Goal: Check status: Check status

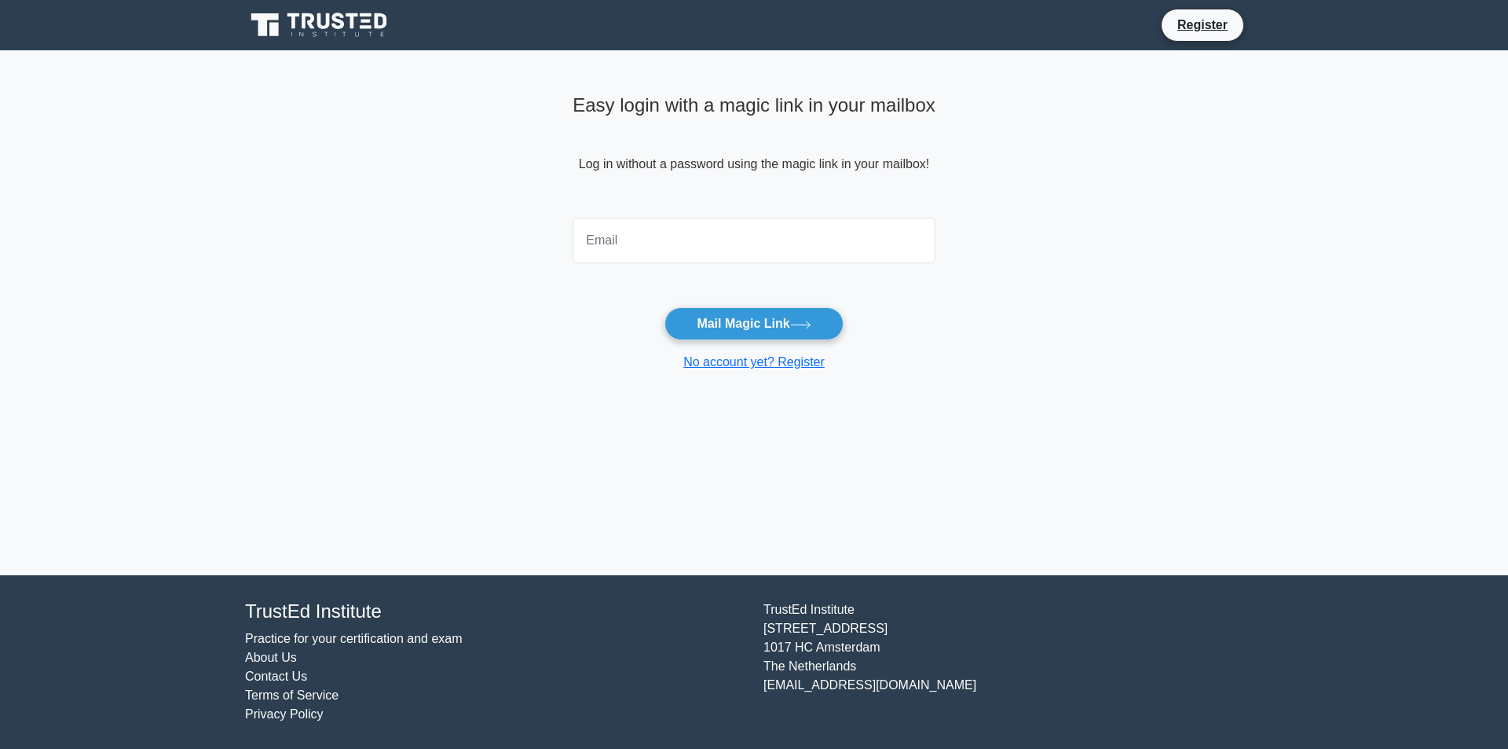
click at [638, 234] on input "email" at bounding box center [754, 241] width 363 height 46
type input "[PERSON_NAME][EMAIL_ADDRESS][DOMAIN_NAME]"
click at [772, 318] on button "Mail Magic Link" at bounding box center [754, 323] width 178 height 33
drag, startPoint x: 733, startPoint y: 242, endPoint x: 633, endPoint y: 239, distance: 99.8
click at [633, 239] on input "janakiram.t@falghanim.com" at bounding box center [754, 241] width 363 height 46
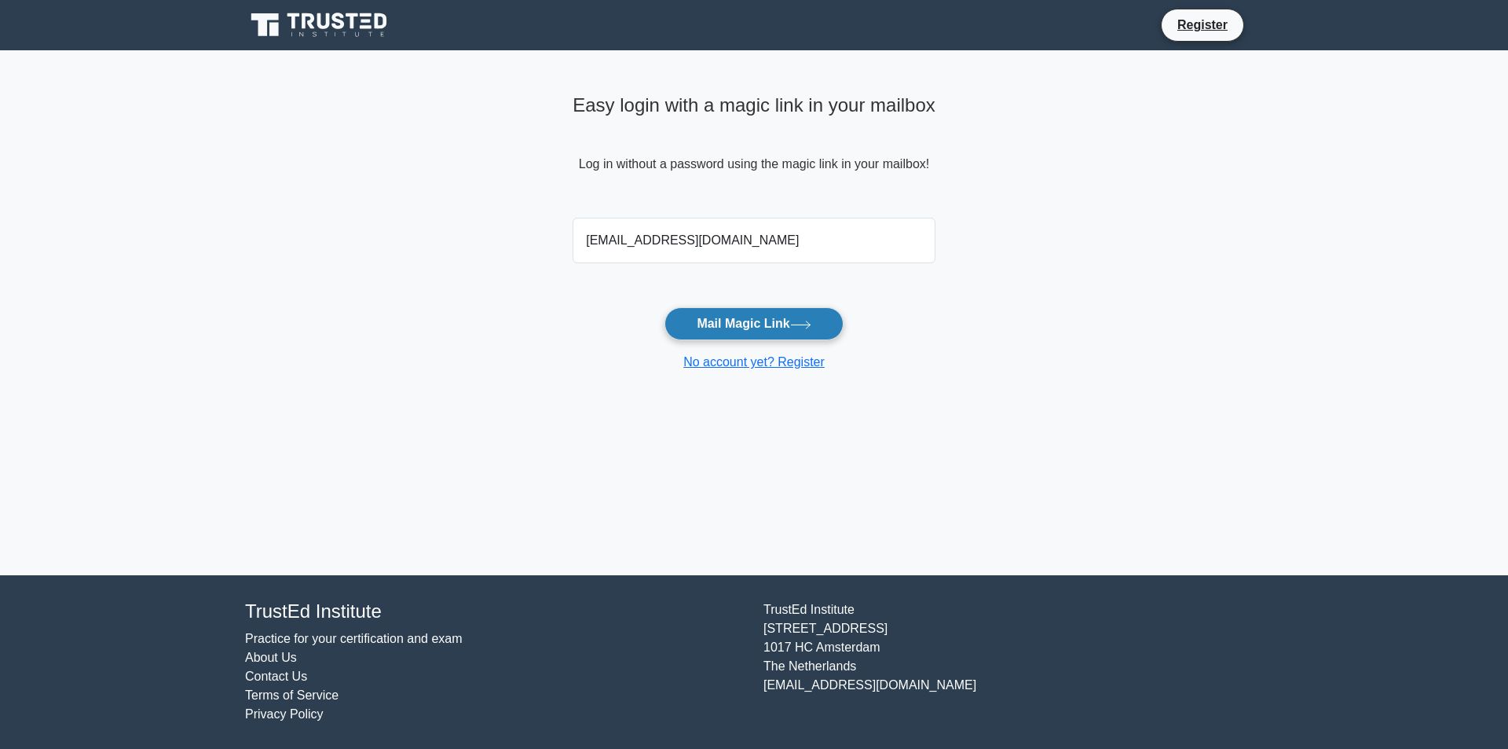
type input "janakiram208@hotmail.com"
click at [718, 320] on button "Mail Magic Link" at bounding box center [754, 323] width 178 height 33
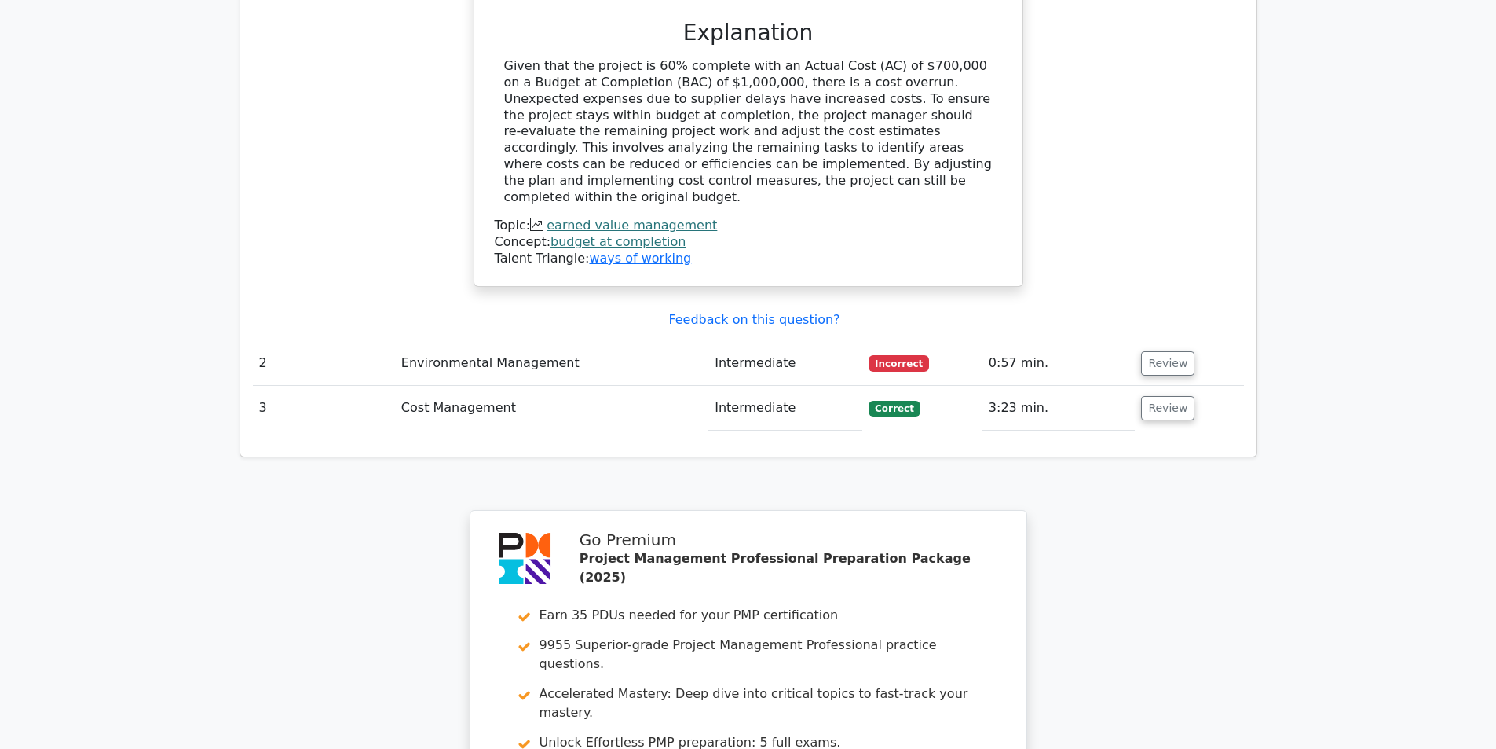
scroll to position [1728, 0]
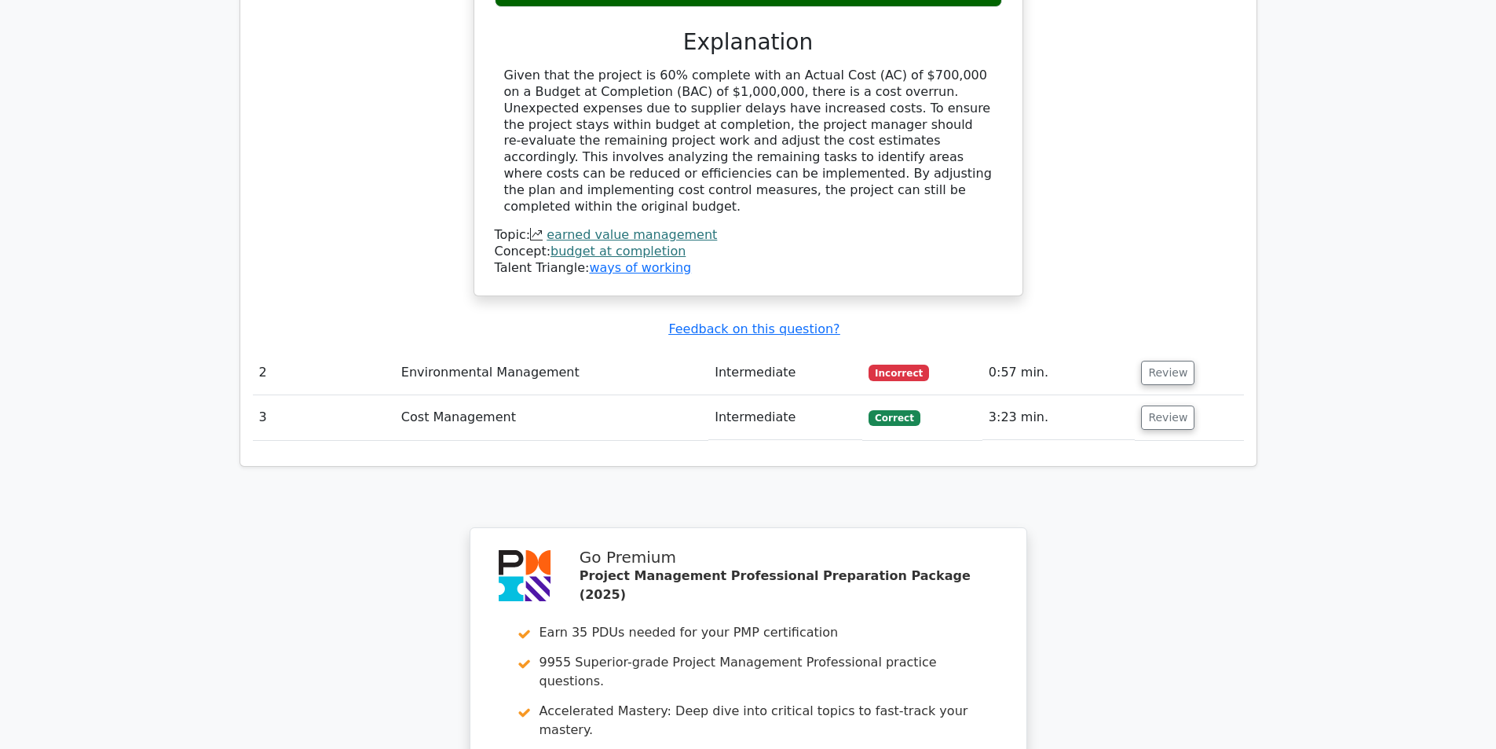
click at [1188, 350] on td "Review" at bounding box center [1189, 372] width 108 height 45
click at [1176, 361] on button "Review" at bounding box center [1167, 373] width 53 height 24
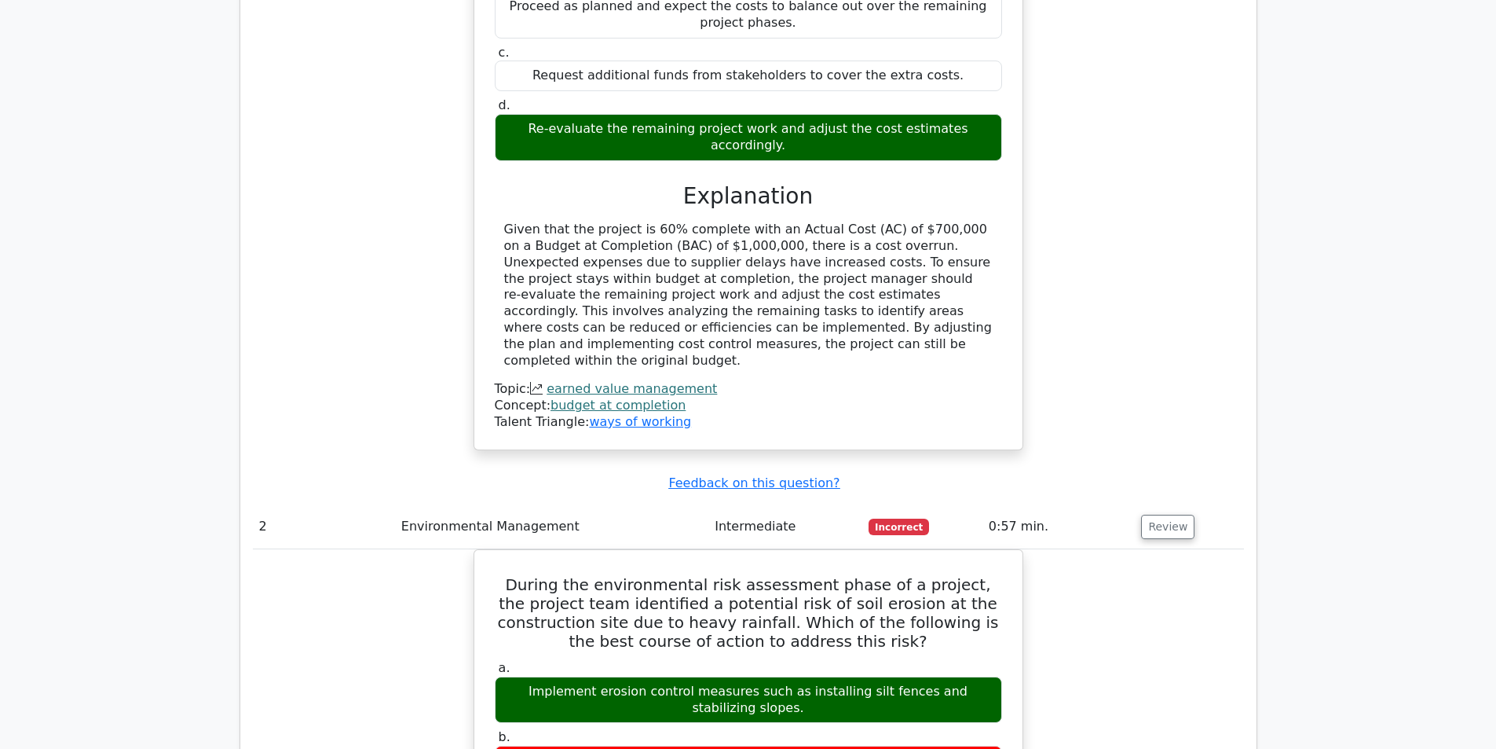
scroll to position [1571, 0]
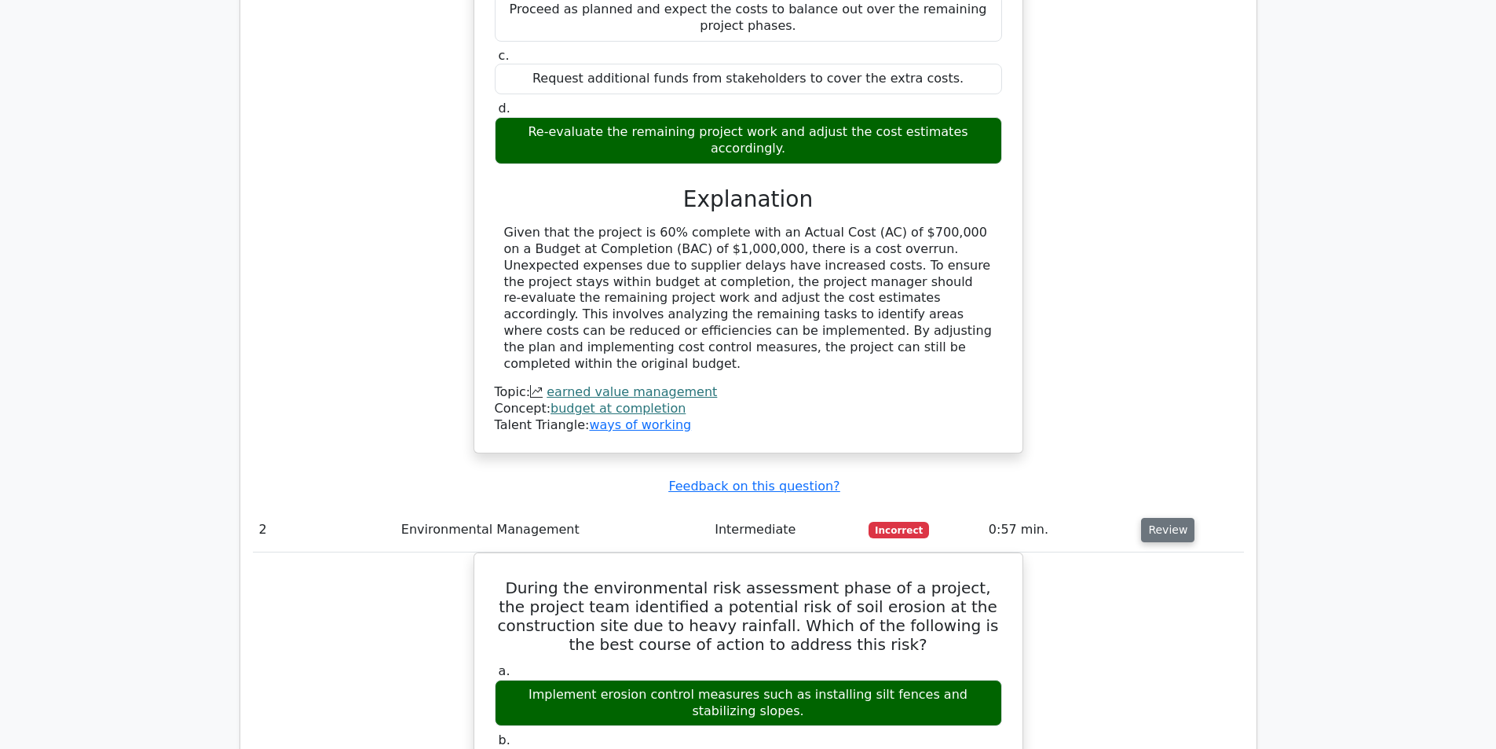
click at [1159, 518] on button "Review" at bounding box center [1167, 530] width 53 height 24
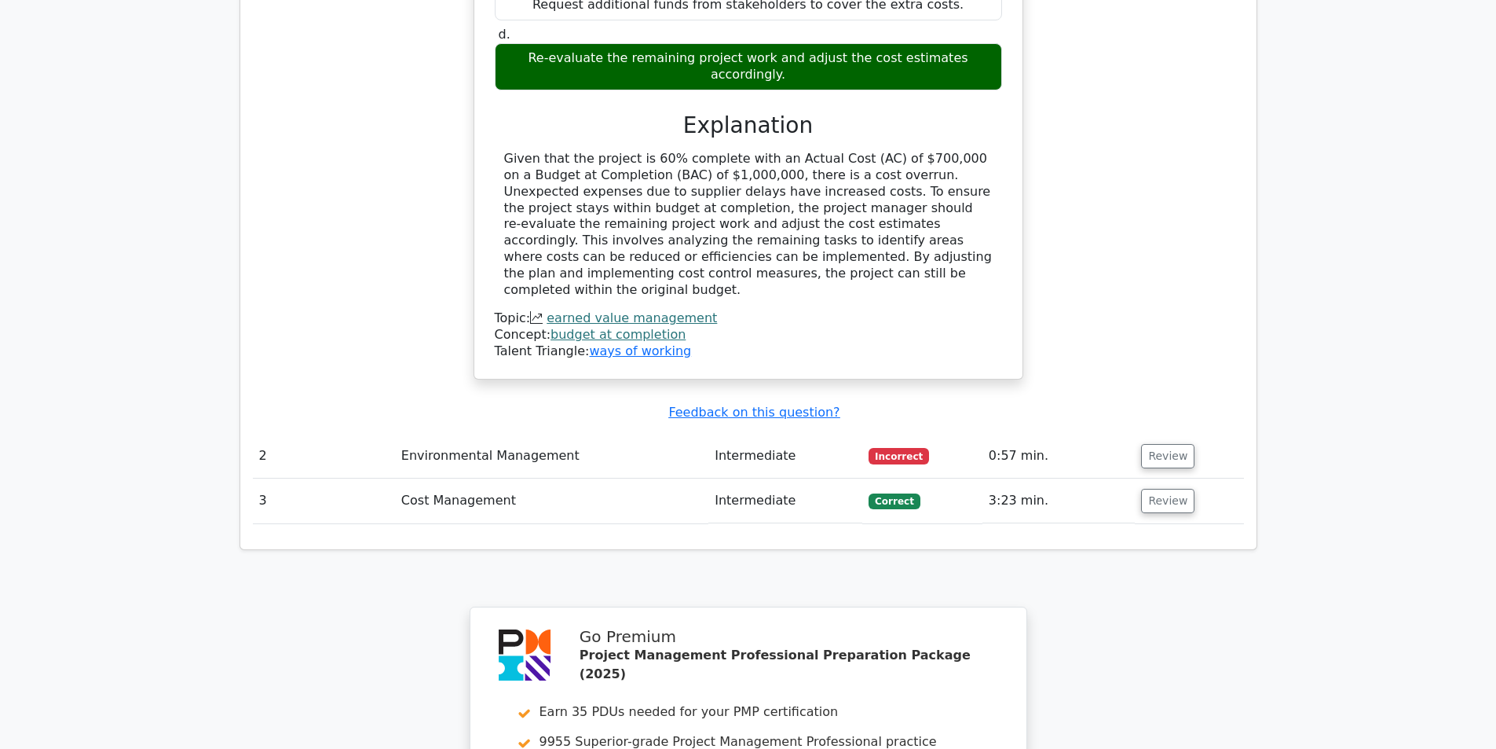
scroll to position [1650, 0]
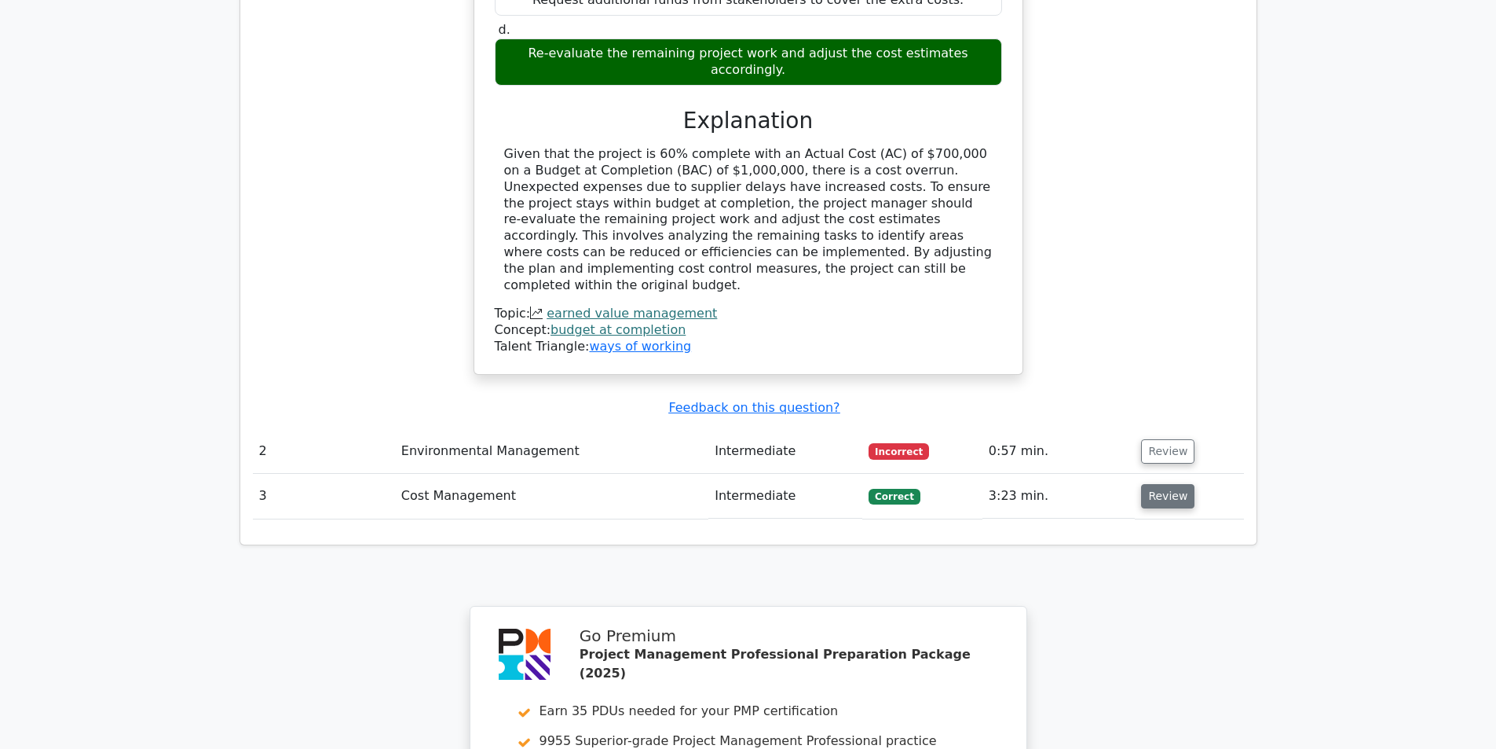
click at [1159, 484] on button "Review" at bounding box center [1167, 496] width 53 height 24
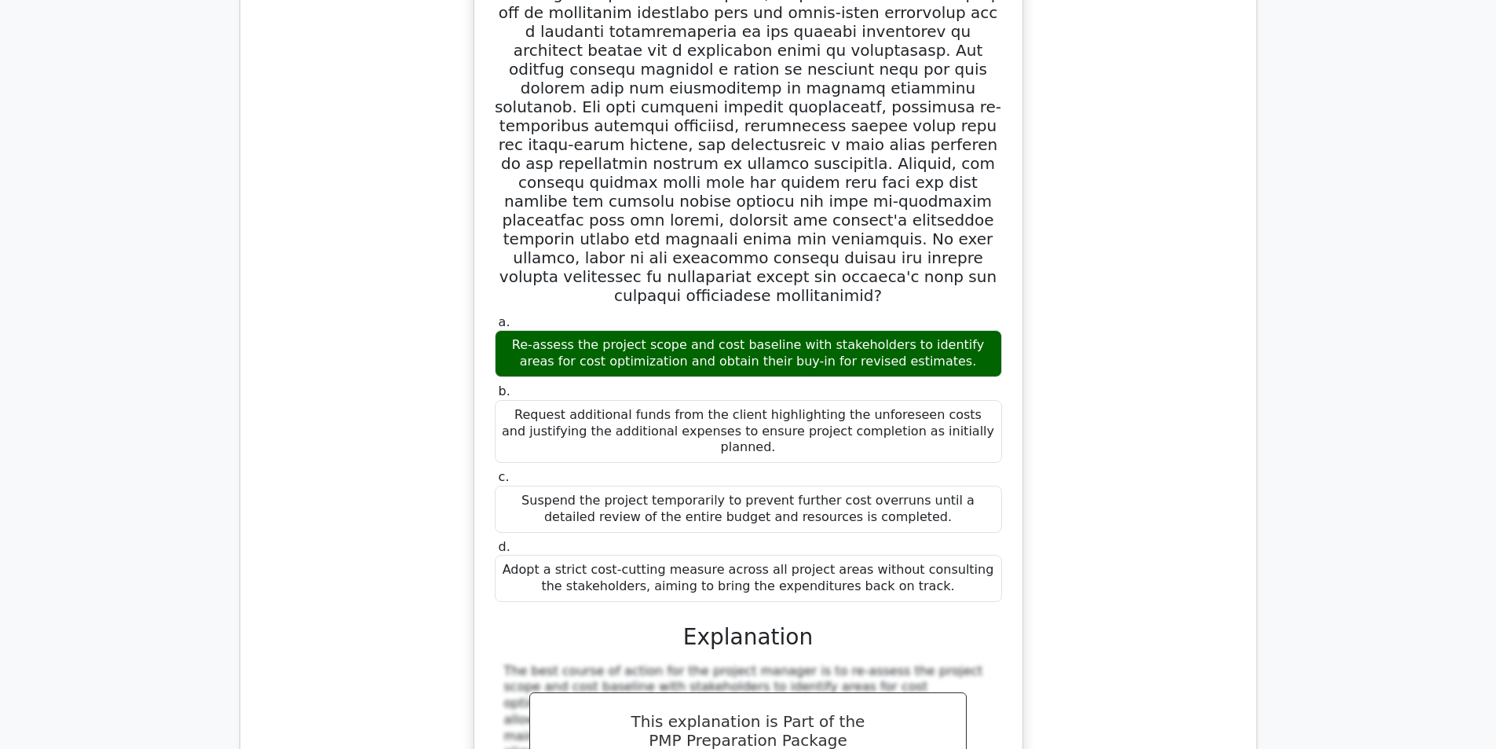
scroll to position [2278, 0]
